Goal: Task Accomplishment & Management: Manage account settings

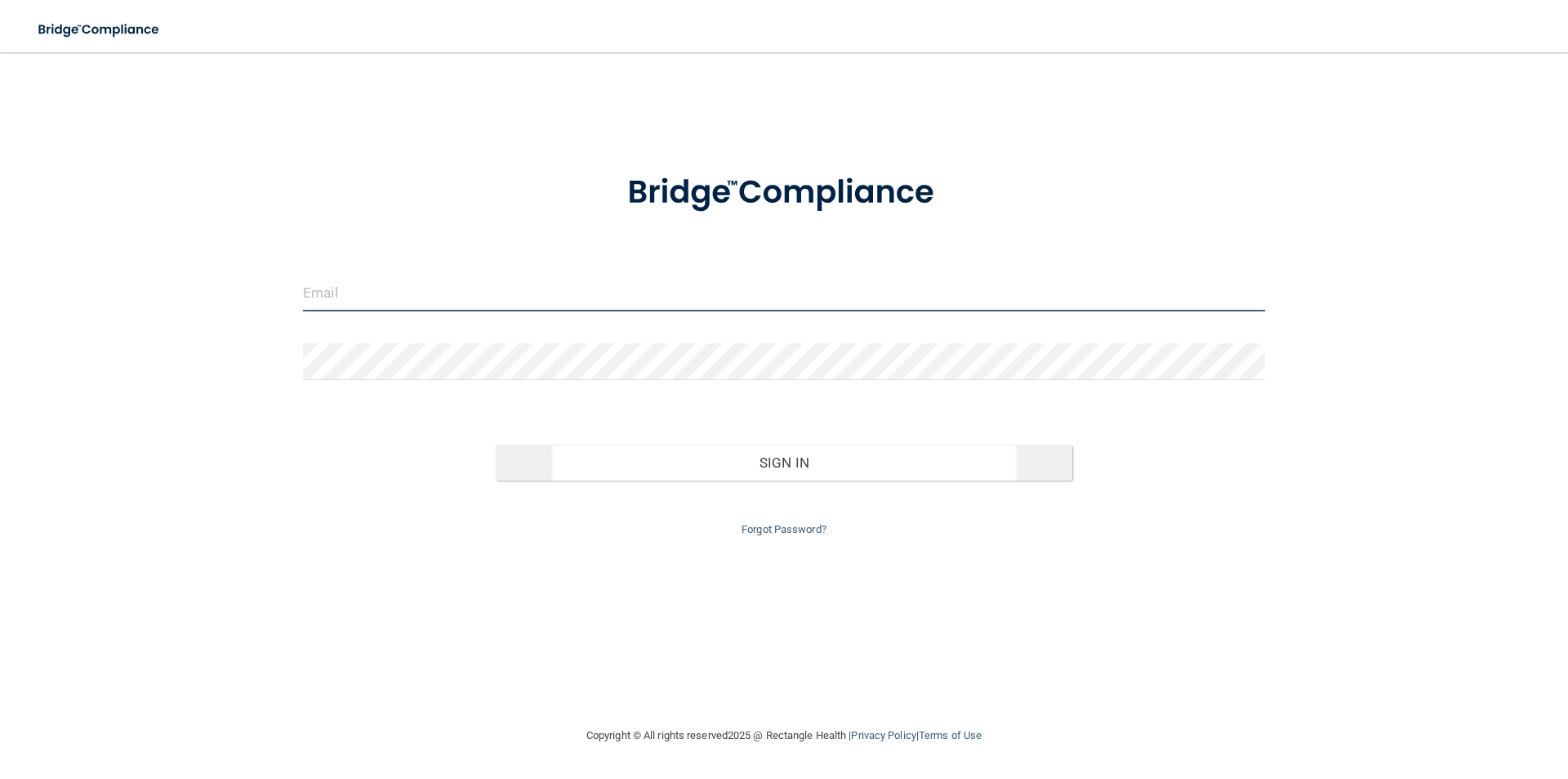
type input "[PERSON_NAME][EMAIL_ADDRESS][PERSON_NAME][DOMAIN_NAME]"
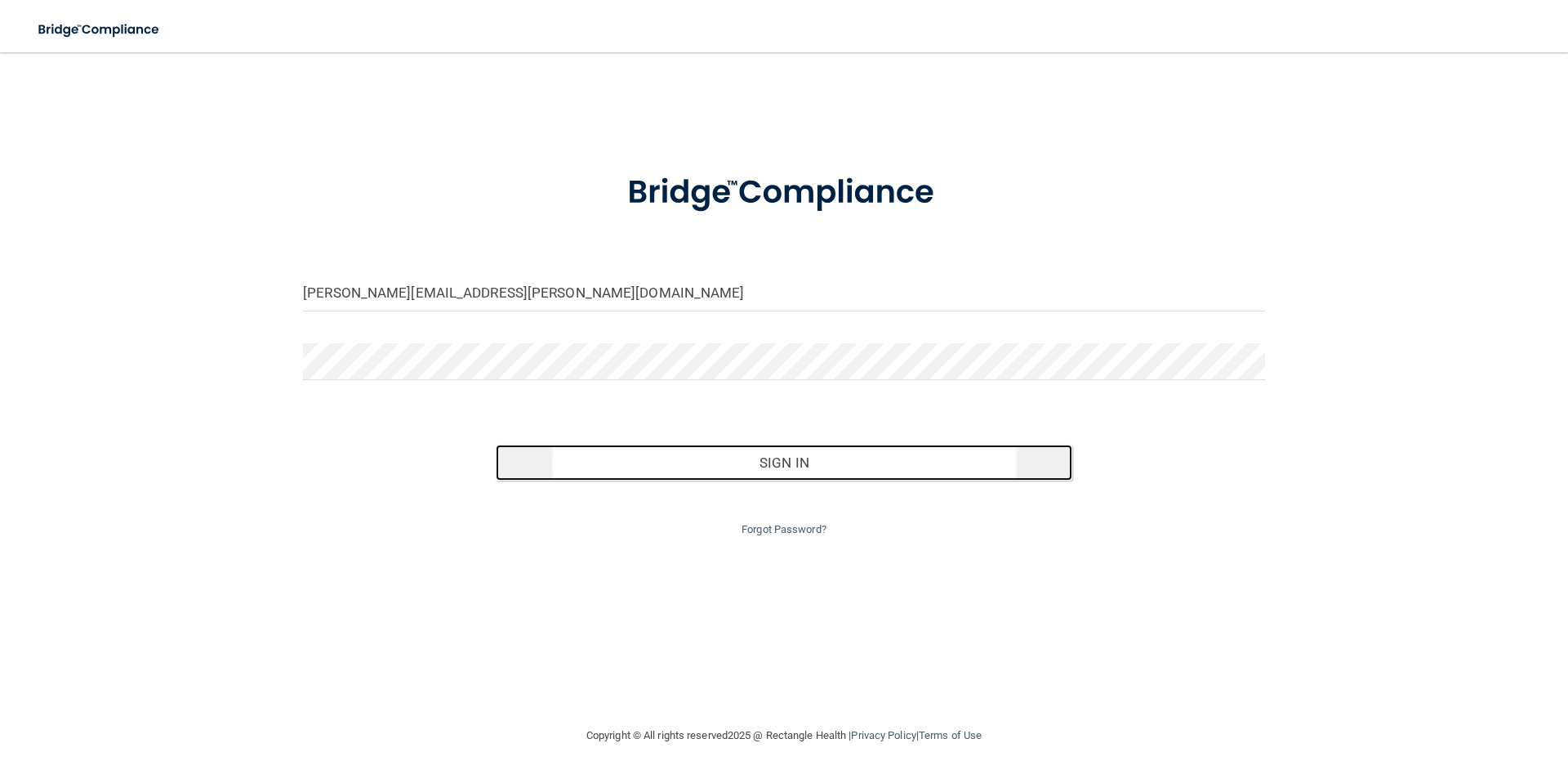
click at [839, 469] on button "Sign In" at bounding box center [784, 462] width 578 height 36
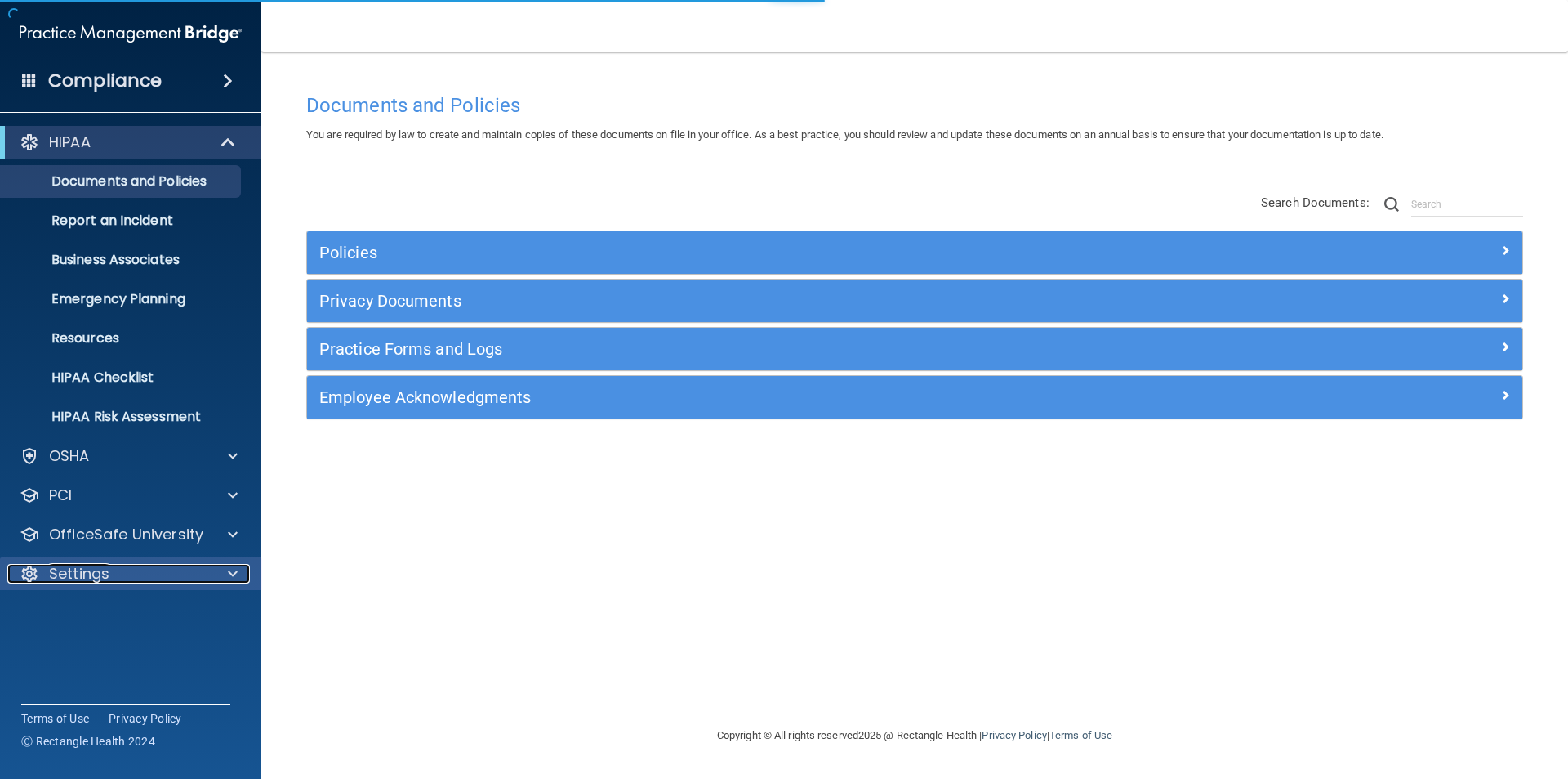
click at [94, 564] on p "Settings" at bounding box center [79, 573] width 60 height 20
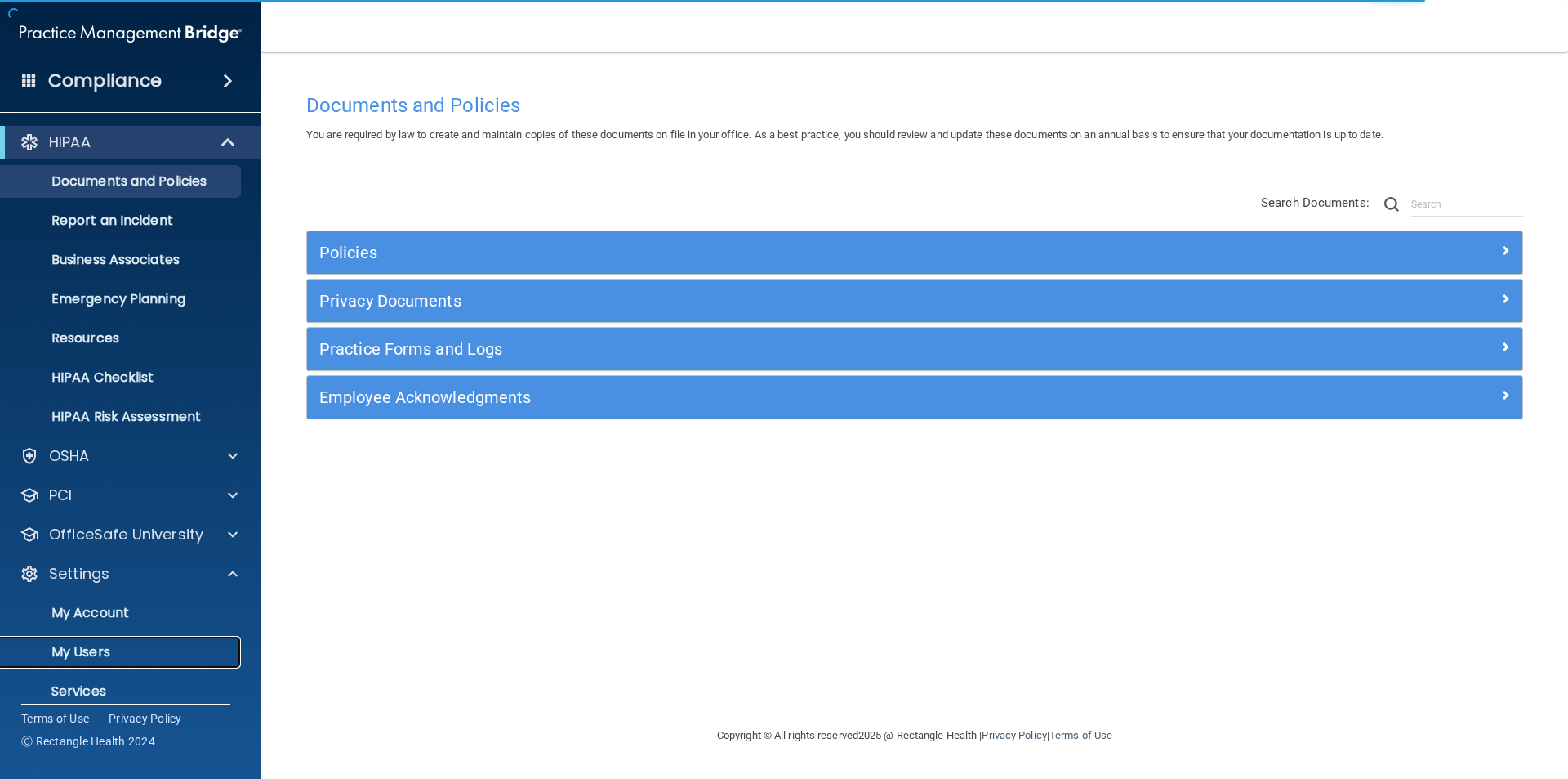
click at [84, 649] on p "My Users" at bounding box center [121, 651] width 223 height 16
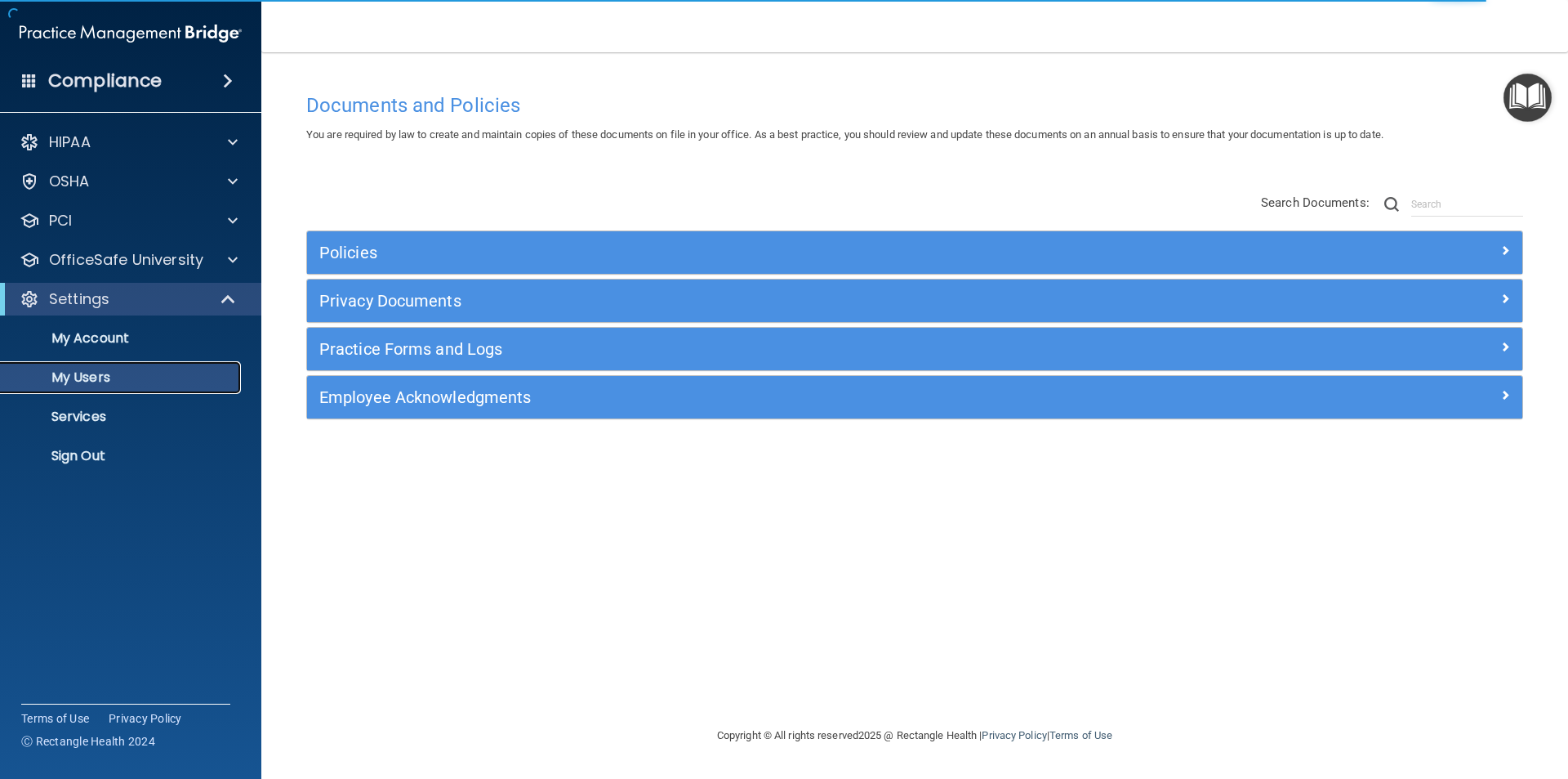
select select "20"
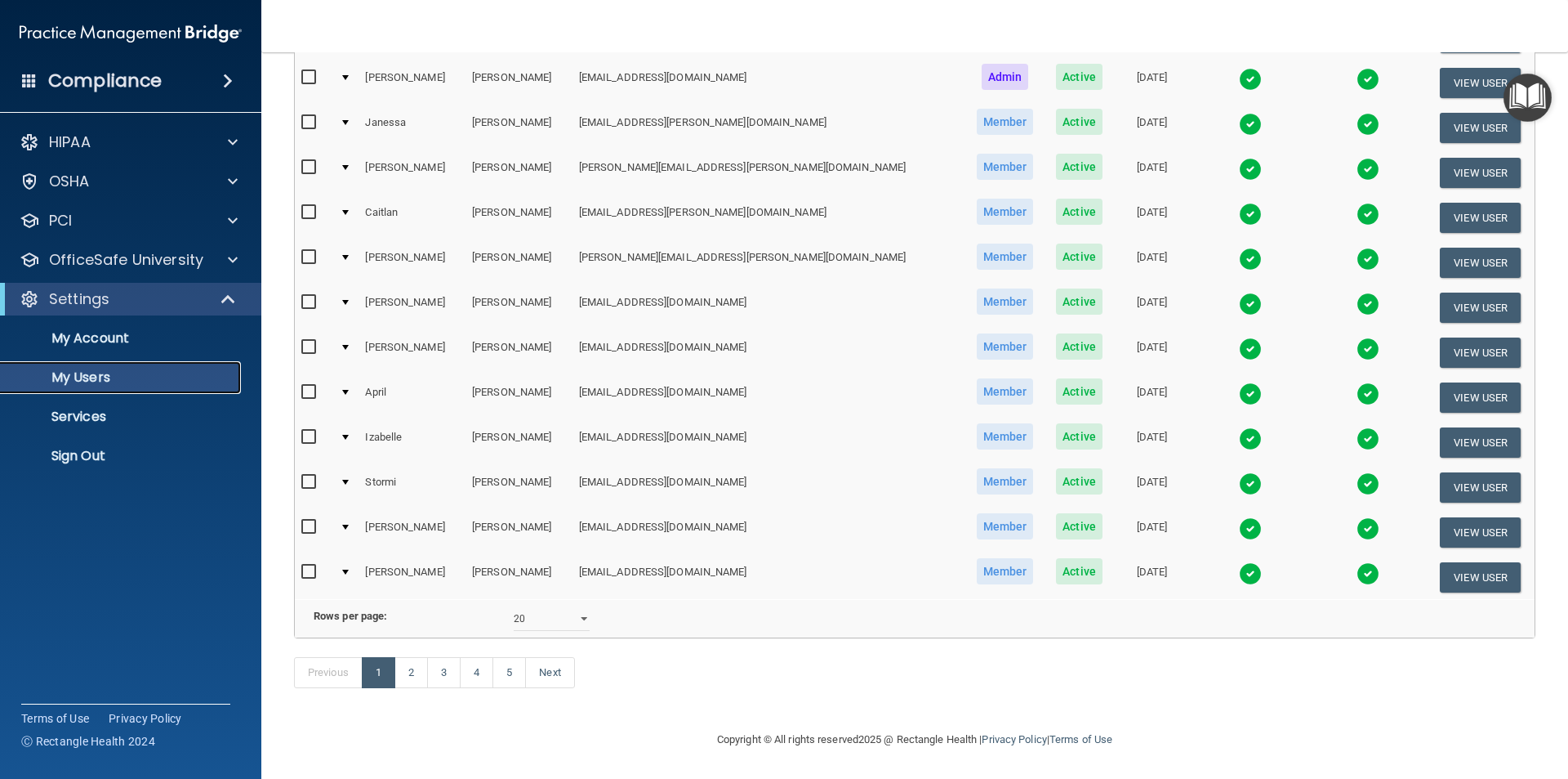
scroll to position [574, 0]
click at [479, 674] on link "4" at bounding box center [477, 672] width 34 height 31
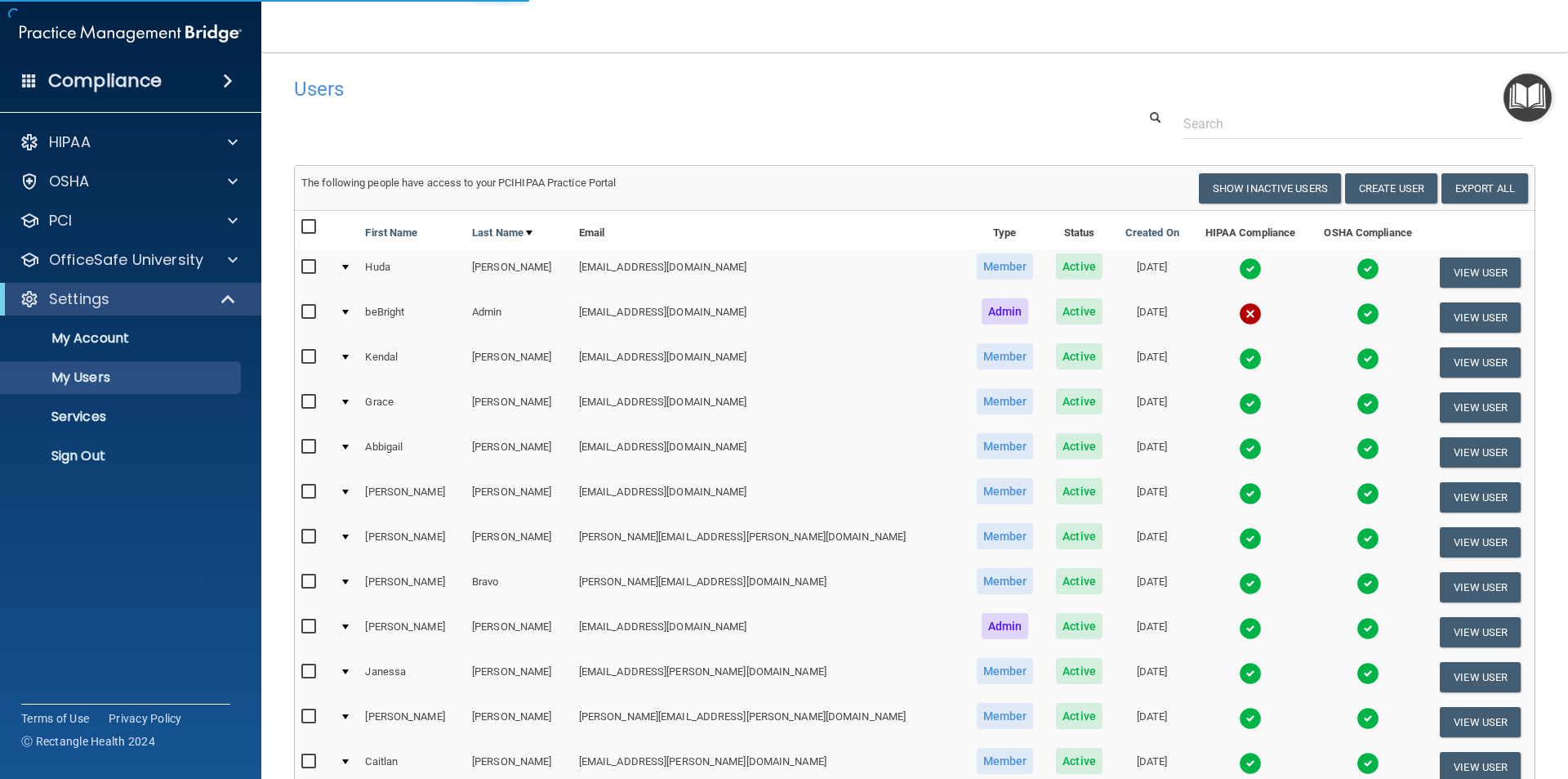
select select "20"
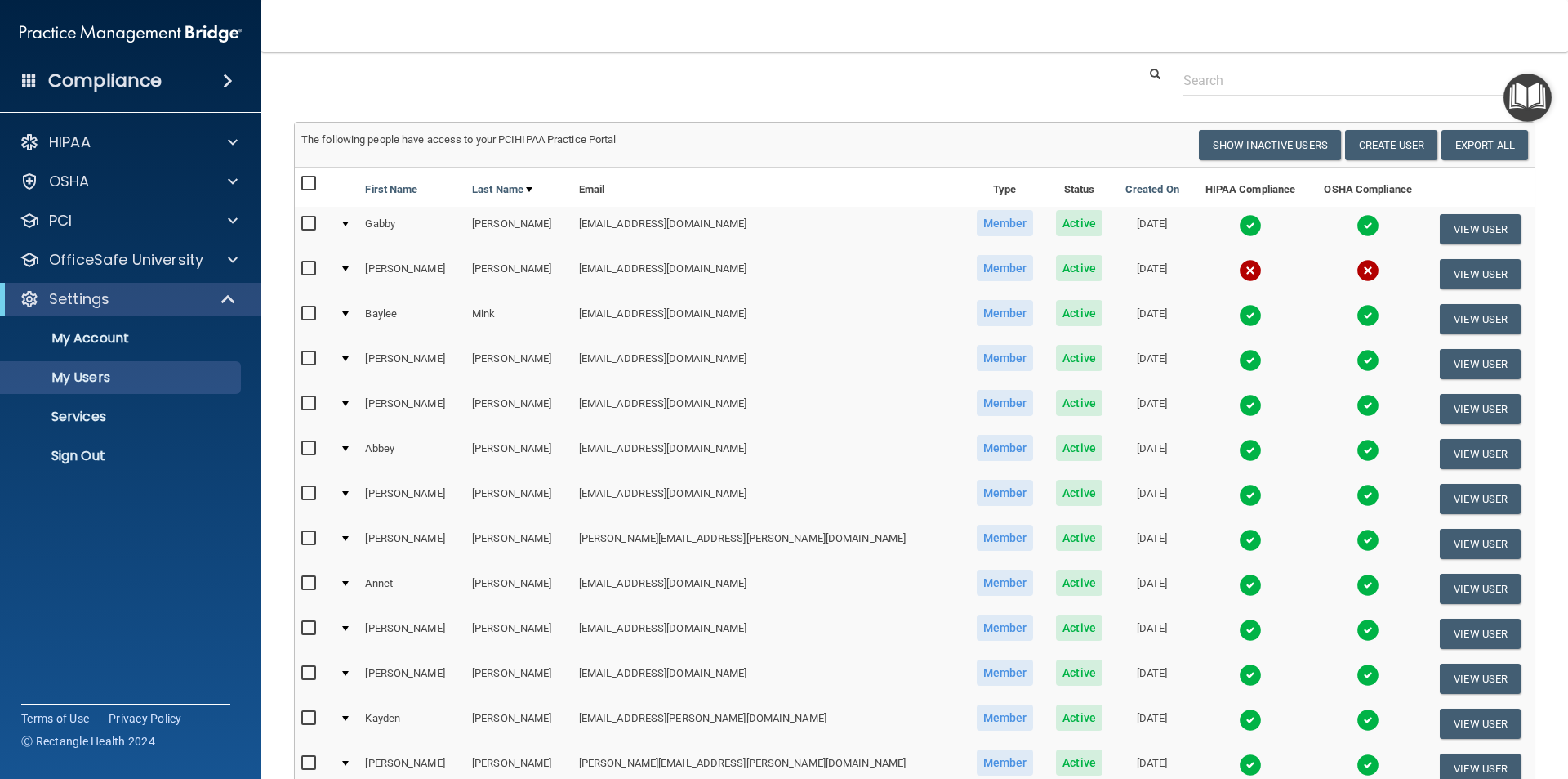
scroll to position [82, 0]
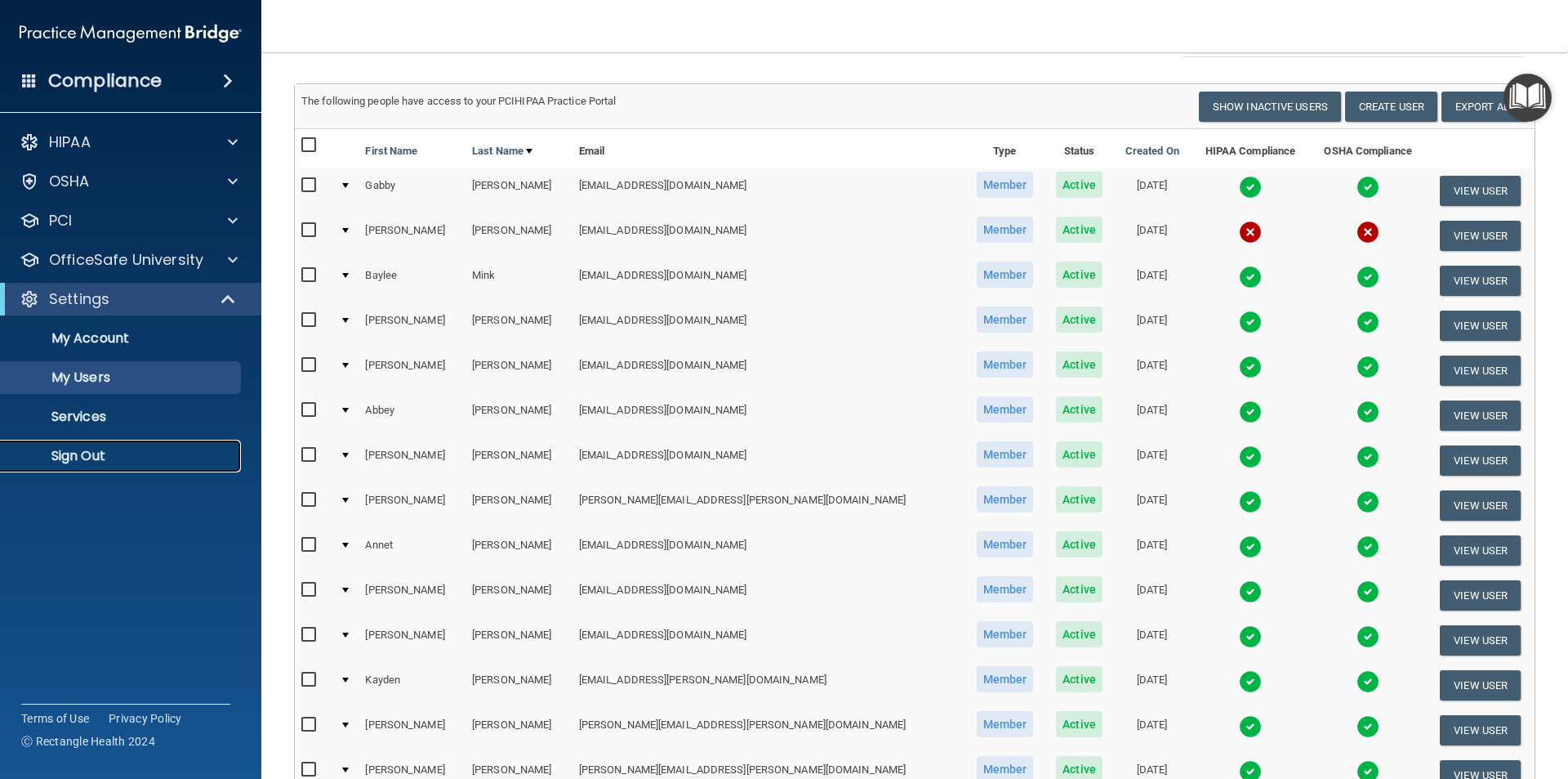
click at [104, 462] on p "Sign Out" at bounding box center [121, 455] width 223 height 16
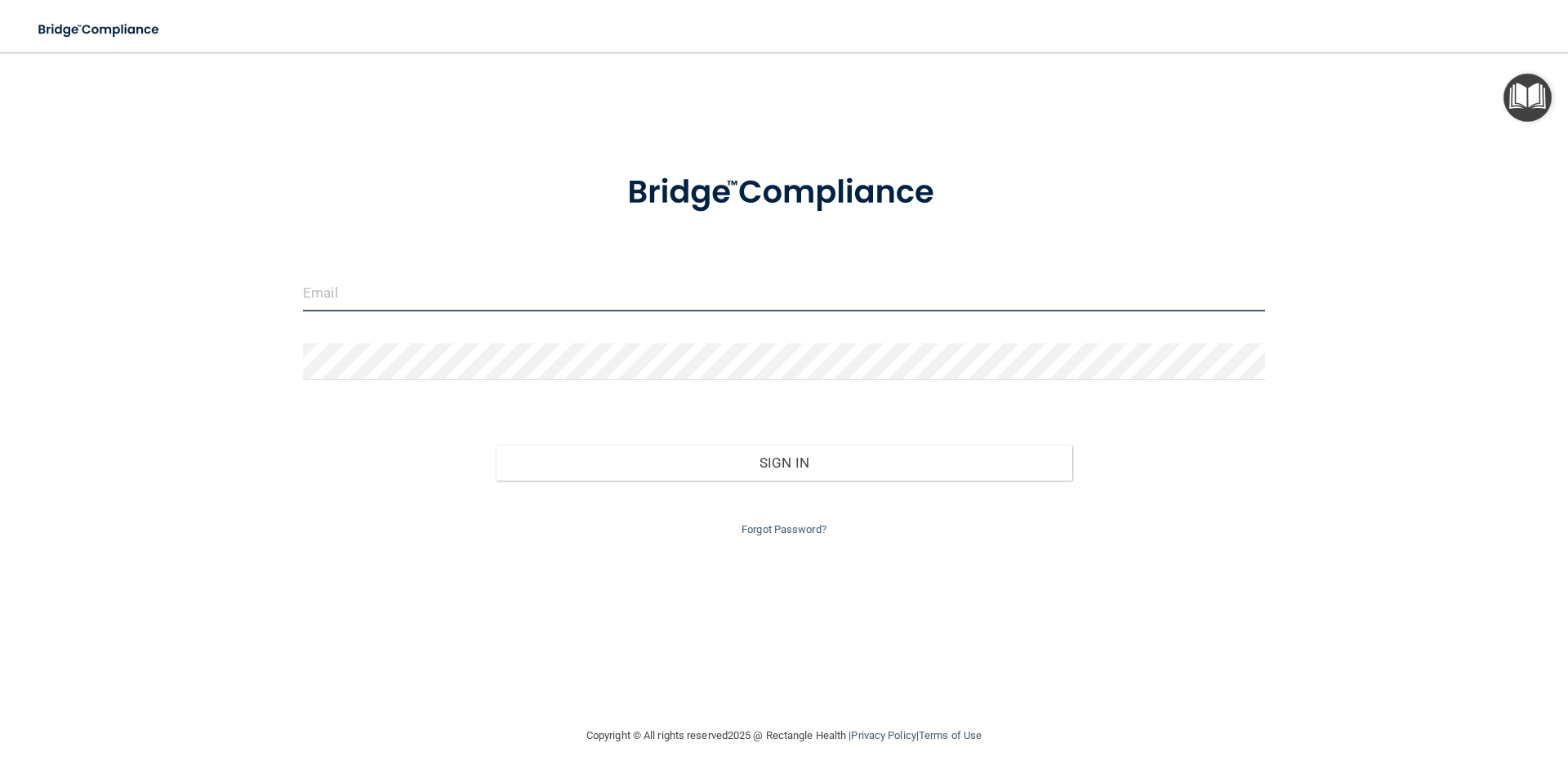
type input "[PERSON_NAME][EMAIL_ADDRESS][PERSON_NAME][DOMAIN_NAME]"
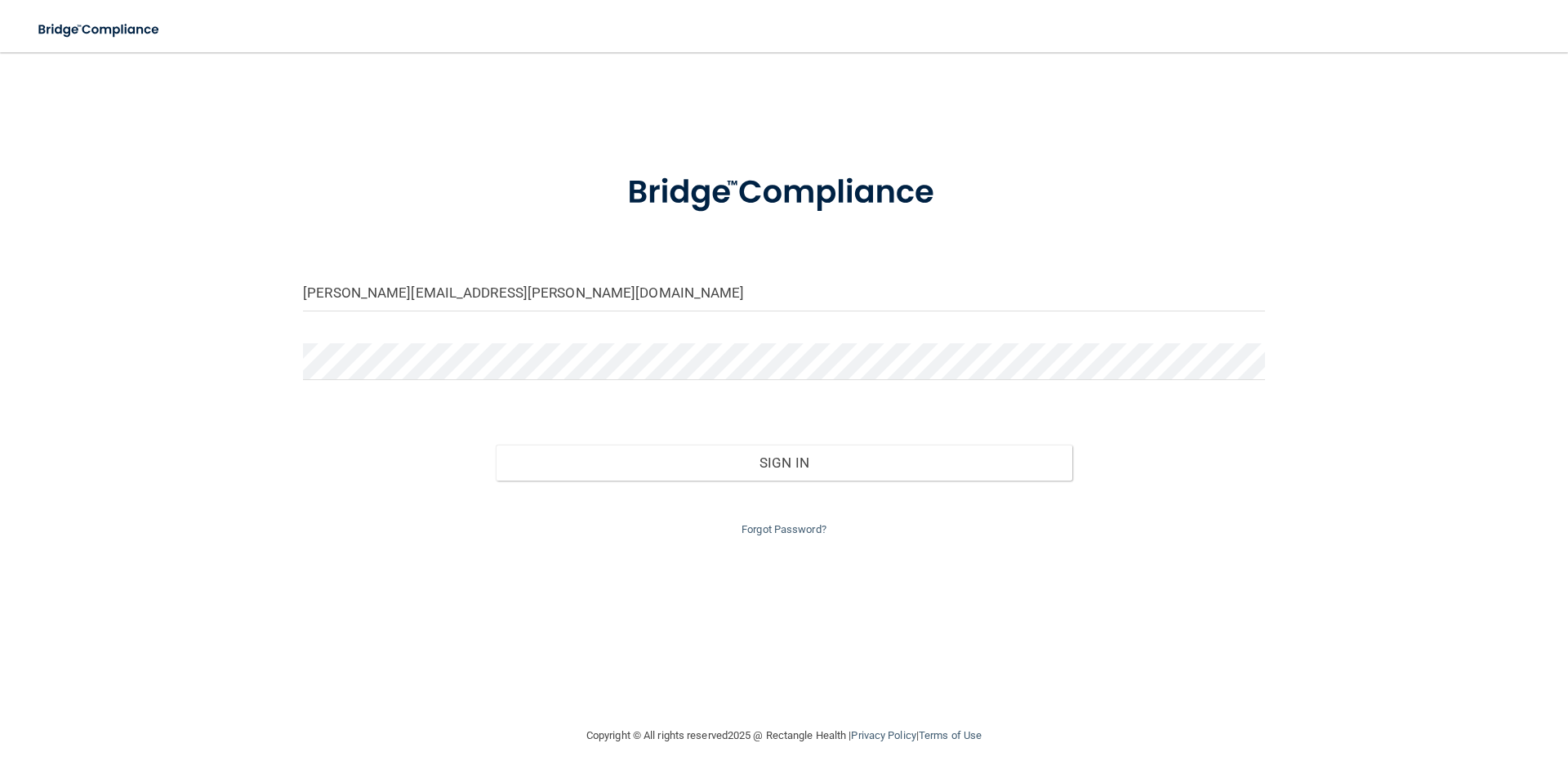
click at [177, 140] on div "[PERSON_NAME][EMAIL_ADDRESS][PERSON_NAME][DOMAIN_NAME] Invalid email/password. …" at bounding box center [784, 389] width 1503 height 641
click at [686, 129] on div "[PERSON_NAME][EMAIL_ADDRESS][PERSON_NAME][DOMAIN_NAME] Invalid email/password. …" at bounding box center [784, 389] width 1503 height 641
click at [562, 97] on div "[PERSON_NAME][EMAIL_ADDRESS][PERSON_NAME][DOMAIN_NAME] Invalid email/password. …" at bounding box center [784, 389] width 1503 height 641
